Goal: Information Seeking & Learning: Learn about a topic

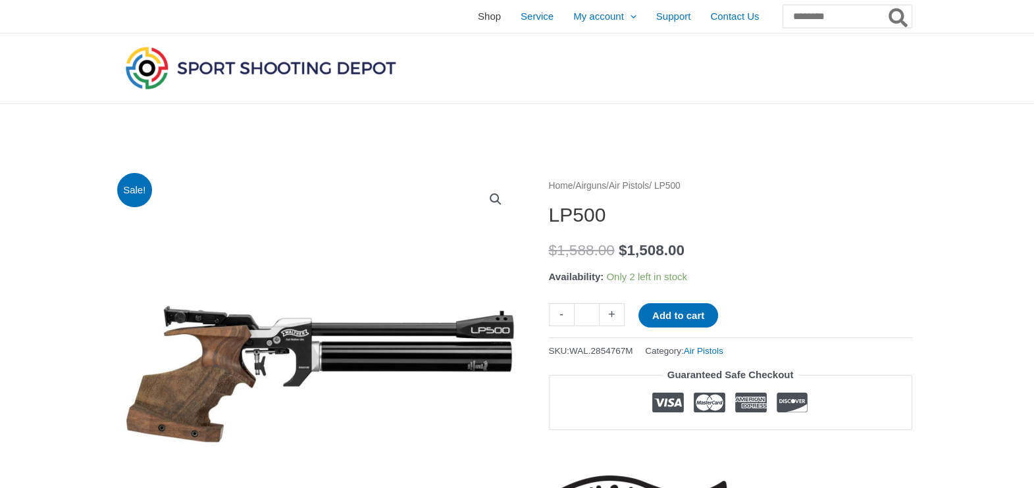
click at [478, 20] on span "Shop" at bounding box center [489, 16] width 23 height 33
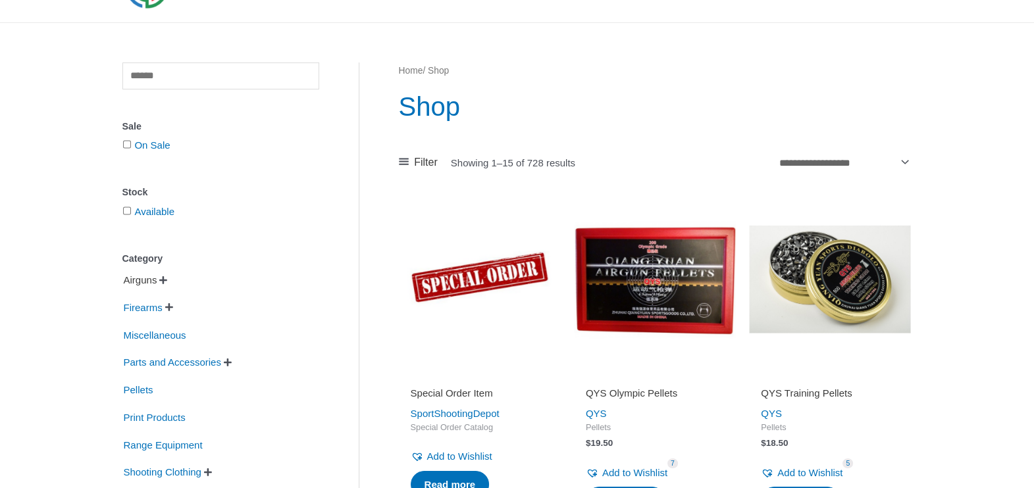
scroll to position [82, 0]
click at [165, 282] on span "" at bounding box center [163, 279] width 8 height 9
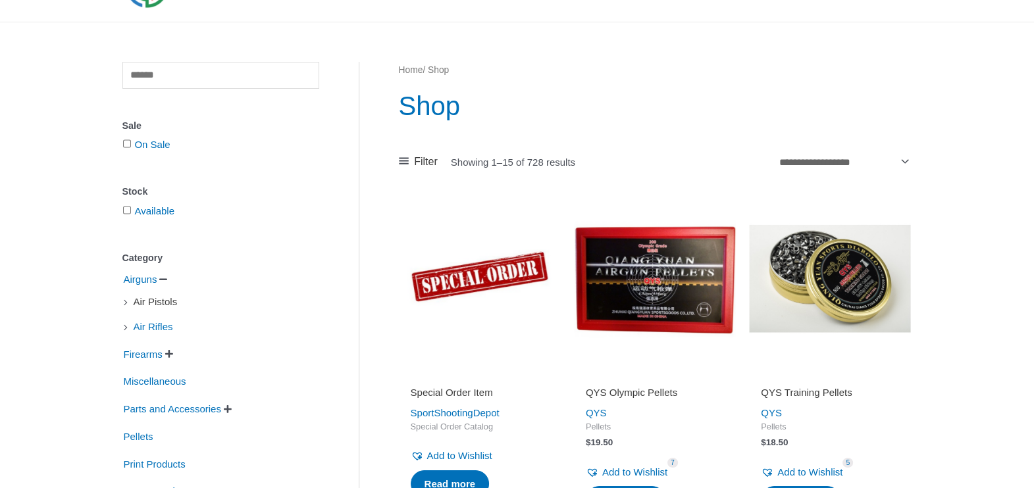
click at [167, 302] on span "Air Pistols" at bounding box center [155, 302] width 47 height 22
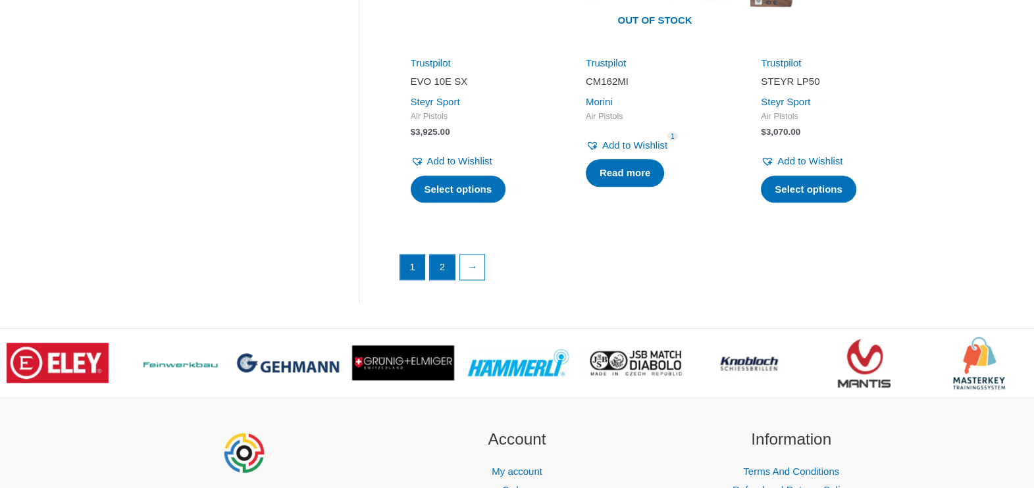
scroll to position [1919, 0]
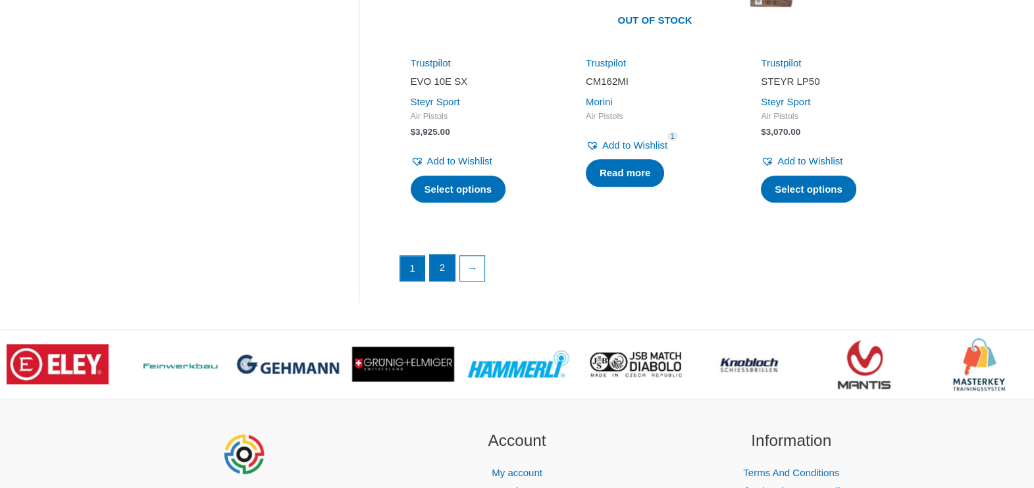
click at [432, 263] on link "2" at bounding box center [442, 268] width 25 height 26
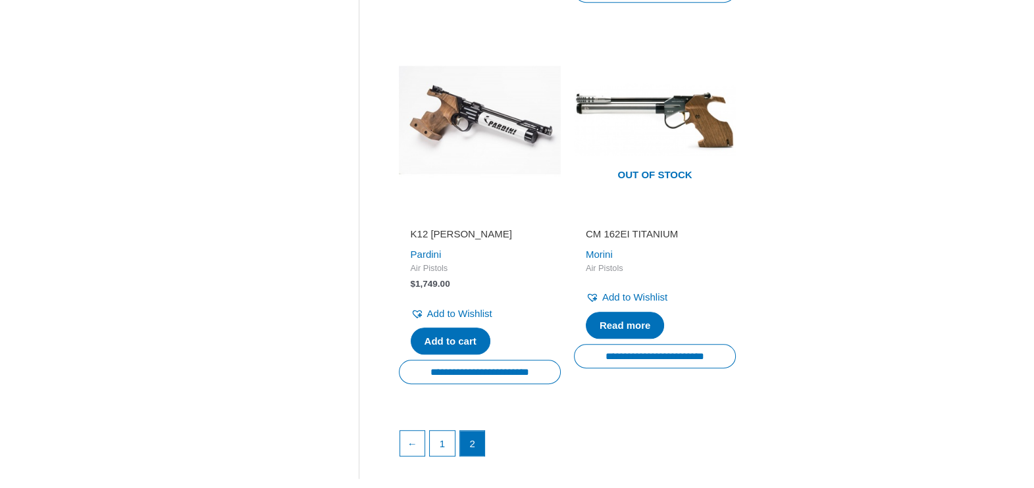
scroll to position [1019, 0]
